Goal: Transaction & Acquisition: Purchase product/service

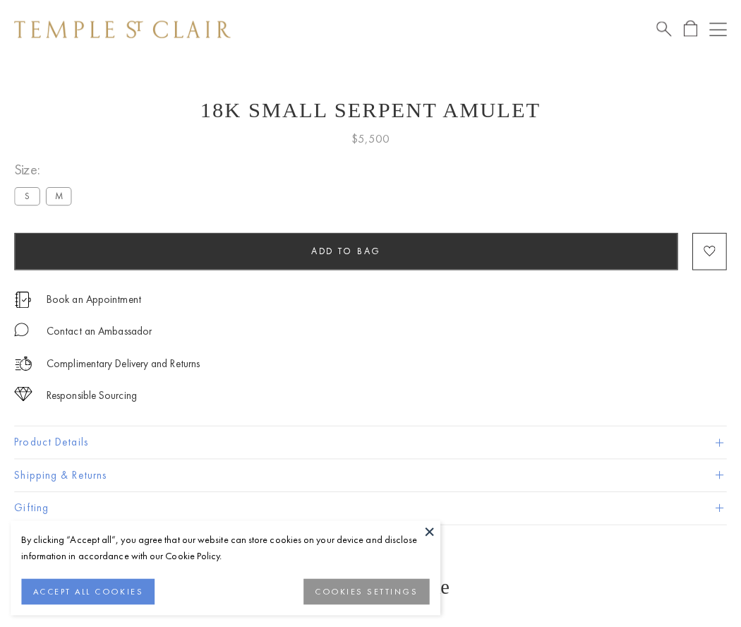
scroll to position [18, 0]
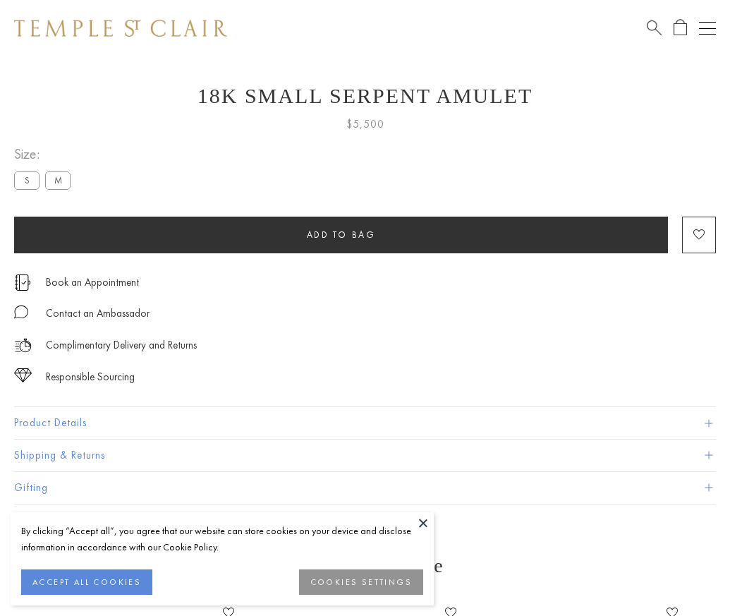
click at [341, 234] on span "Add to bag" at bounding box center [341, 235] width 69 height 12
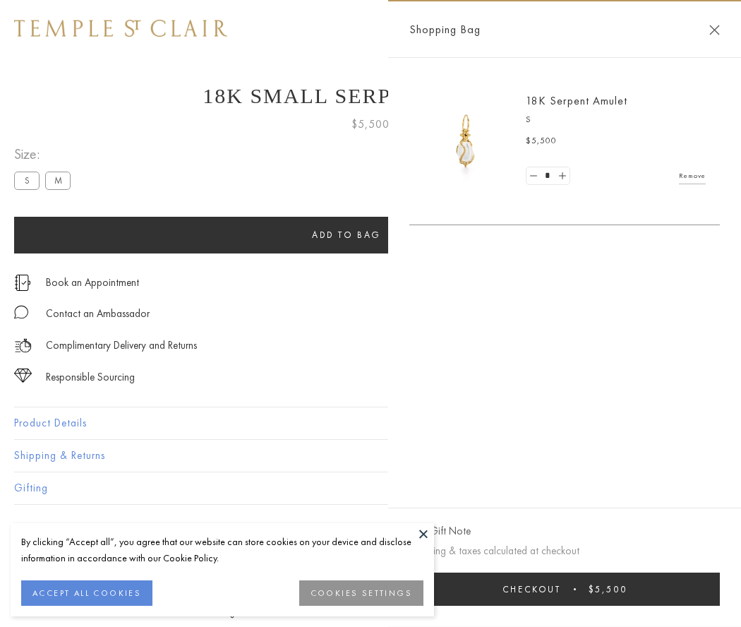
click at [692, 589] on button "Checkout $5,500" at bounding box center [564, 588] width 311 height 33
